Goal: Find specific page/section: Find specific page/section

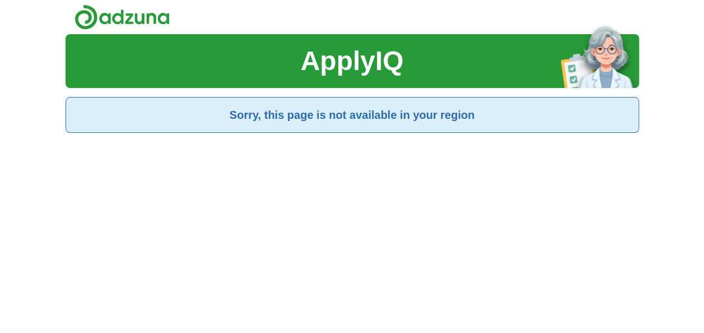
click at [264, 111] on h2 "Sorry, this page is not available in your region" at bounding box center [352, 114] width 554 height 17
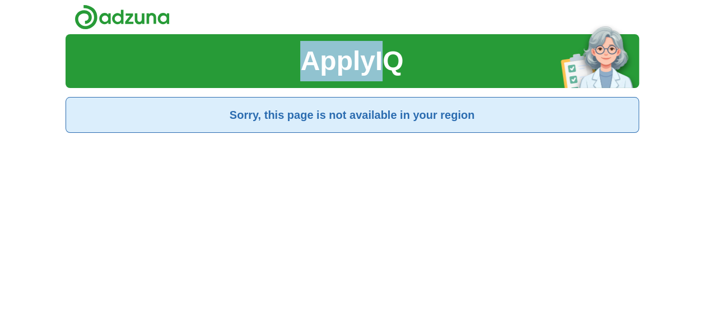
drag, startPoint x: 223, startPoint y: 50, endPoint x: 386, endPoint y: 58, distance: 163.7
click at [386, 58] on section "ApplyIQ" at bounding box center [353, 61] width 574 height 54
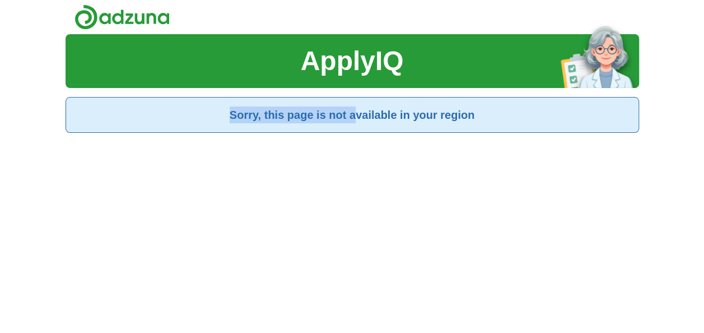
drag, startPoint x: 208, startPoint y: 121, endPoint x: 369, endPoint y: 122, distance: 160.2
click at [369, 122] on h2 "Sorry, this page is not available in your region" at bounding box center [352, 114] width 554 height 17
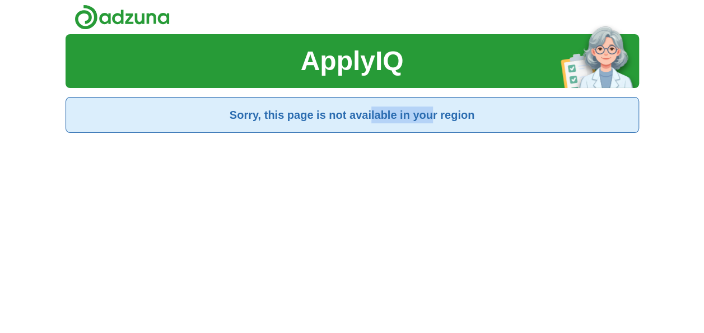
drag, startPoint x: 369, startPoint y: 122, endPoint x: 432, endPoint y: 122, distance: 63.9
click at [432, 122] on h2 "Sorry, this page is not available in your region" at bounding box center [352, 114] width 554 height 17
drag, startPoint x: 432, startPoint y: 122, endPoint x: 332, endPoint y: 200, distance: 127.7
click at [332, 200] on div "ApplyIQ Sorry, this page is not available in your region" at bounding box center [353, 200] width 574 height 333
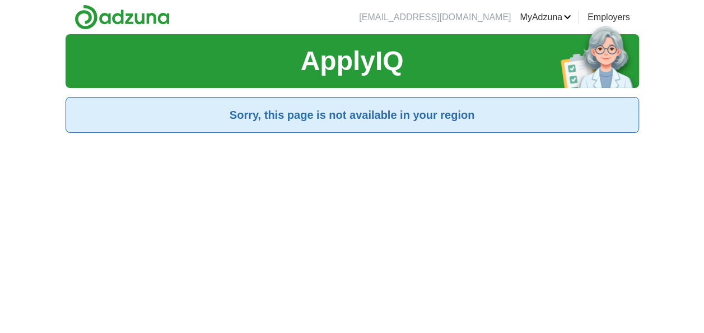
drag, startPoint x: 426, startPoint y: 253, endPoint x: 383, endPoint y: 195, distance: 72.1
click at [426, 253] on div "ApplyIQ Sorry, this page is not available in your region" at bounding box center [353, 200] width 574 height 333
